Goal: Find specific page/section: Find specific page/section

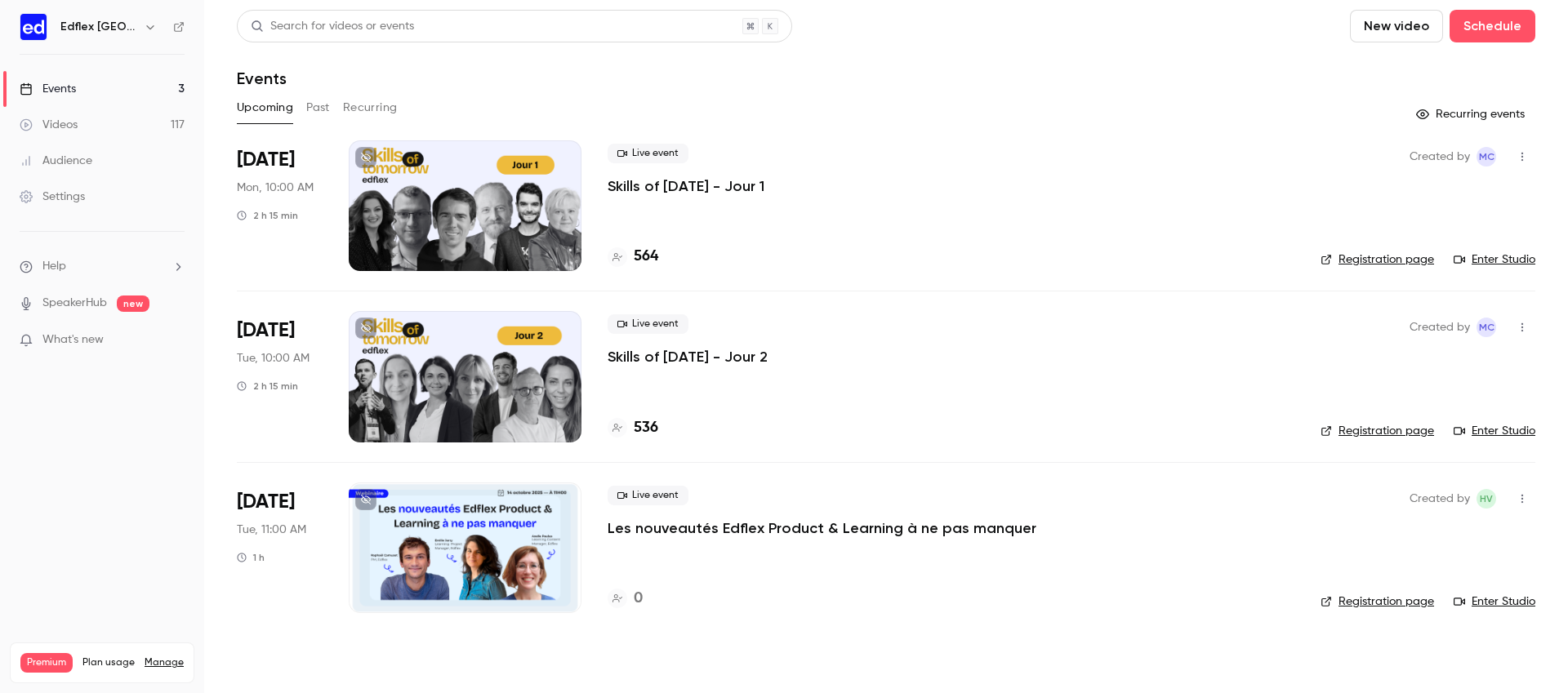
click at [386, 179] on div at bounding box center [465, 205] width 233 height 131
